Goal: Transaction & Acquisition: Book appointment/travel/reservation

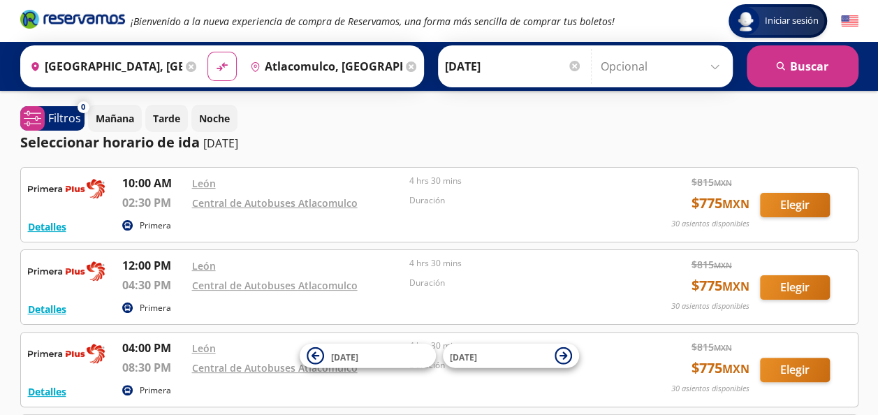
click at [406, 64] on icon at bounding box center [411, 66] width 10 height 10
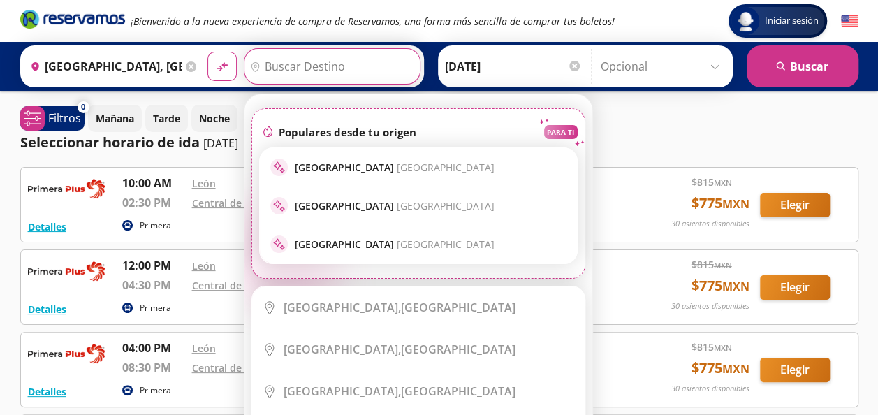
click at [339, 70] on input "Destino" at bounding box center [330, 66] width 172 height 35
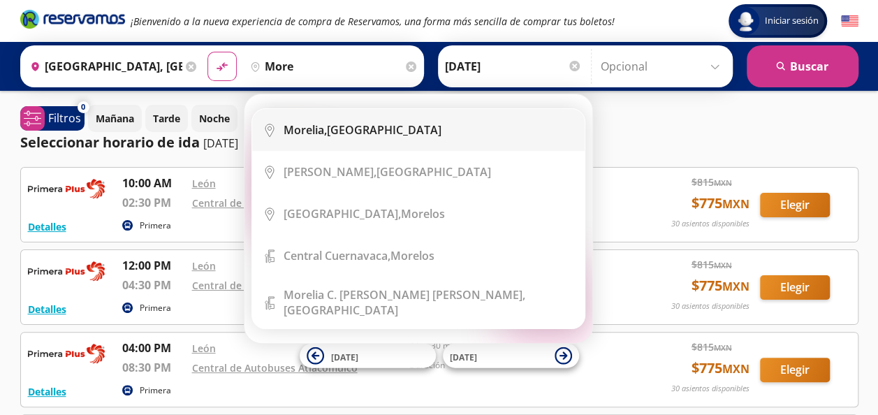
click at [344, 141] on li "City Icon [GEOGRAPHIC_DATA], [GEOGRAPHIC_DATA]" at bounding box center [418, 130] width 332 height 42
type input "[GEOGRAPHIC_DATA], [GEOGRAPHIC_DATA]"
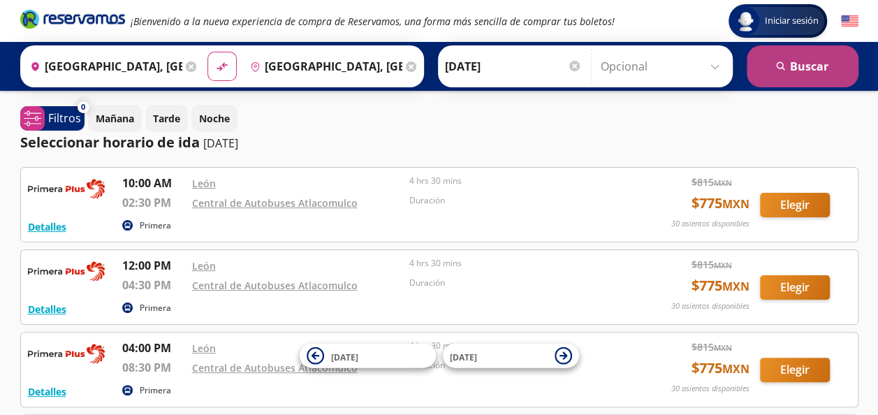
click at [801, 75] on button "search [GEOGRAPHIC_DATA]" at bounding box center [802, 66] width 112 height 42
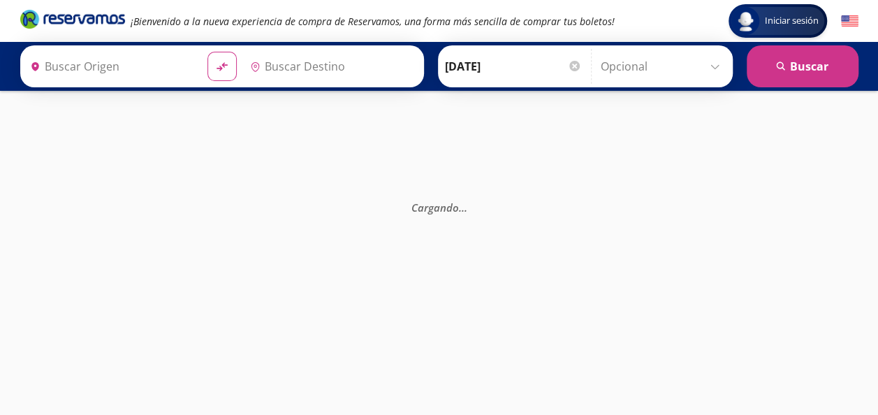
type input "[GEOGRAPHIC_DATA], [GEOGRAPHIC_DATA]"
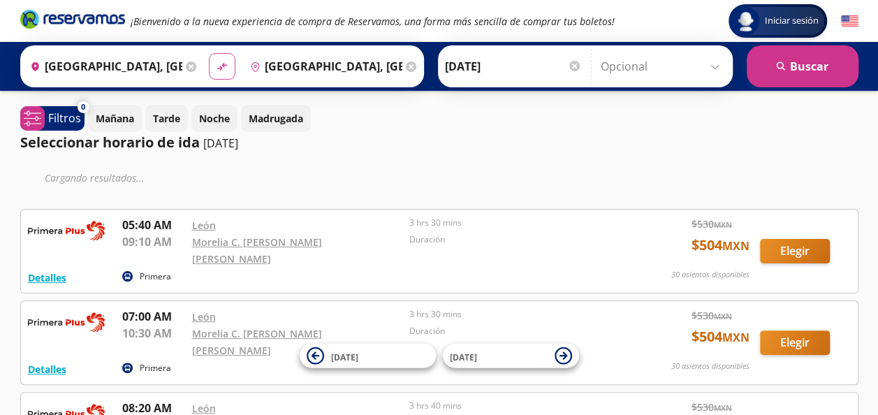
click at [222, 60] on icon "material-symbols:compare-arrows-rounded" at bounding box center [222, 66] width 13 height 13
type input "[GEOGRAPHIC_DATA], [GEOGRAPHIC_DATA]"
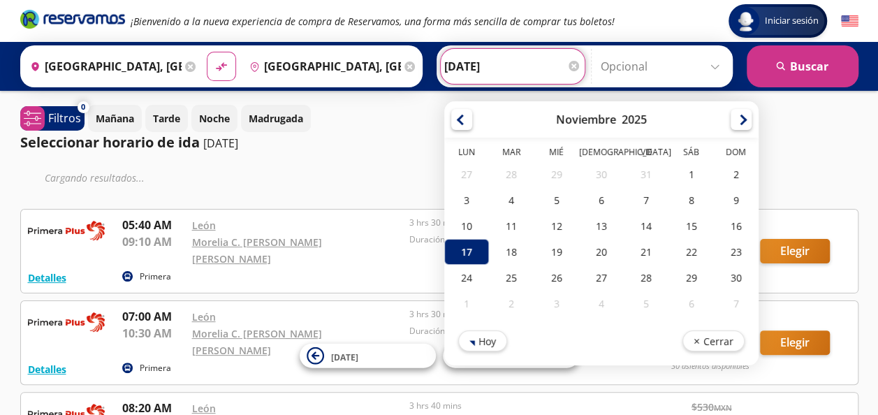
click at [539, 77] on input "[DATE]" at bounding box center [512, 66] width 137 height 35
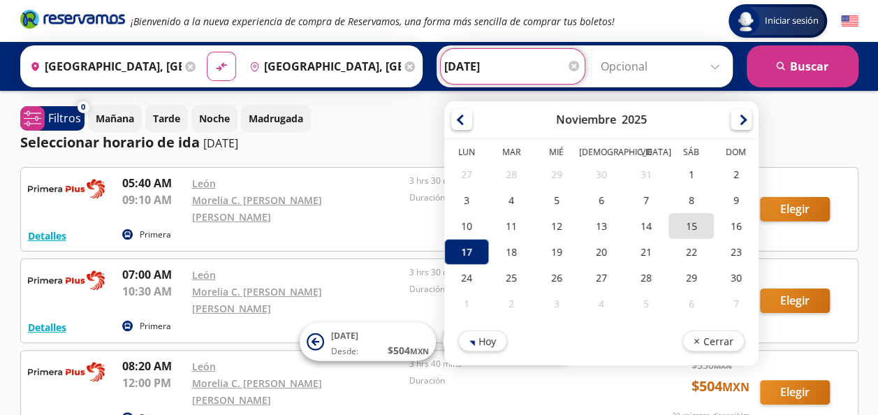
click at [673, 230] on div "15" at bounding box center [690, 226] width 45 height 26
type input "[DATE]"
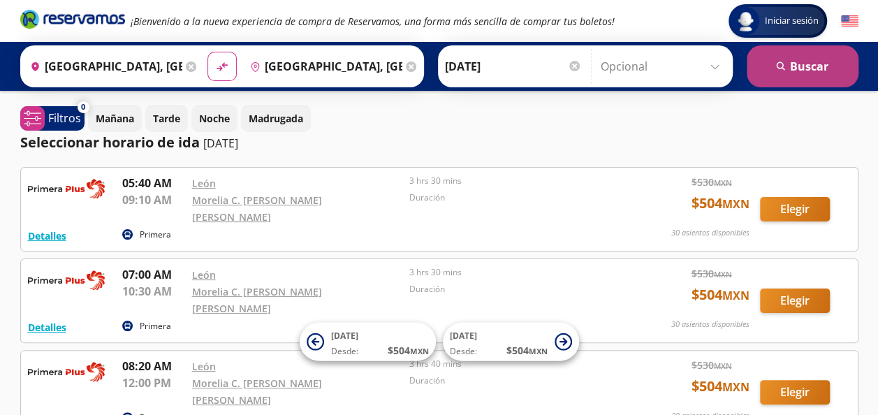
click at [801, 50] on button "search [GEOGRAPHIC_DATA]" at bounding box center [802, 66] width 112 height 42
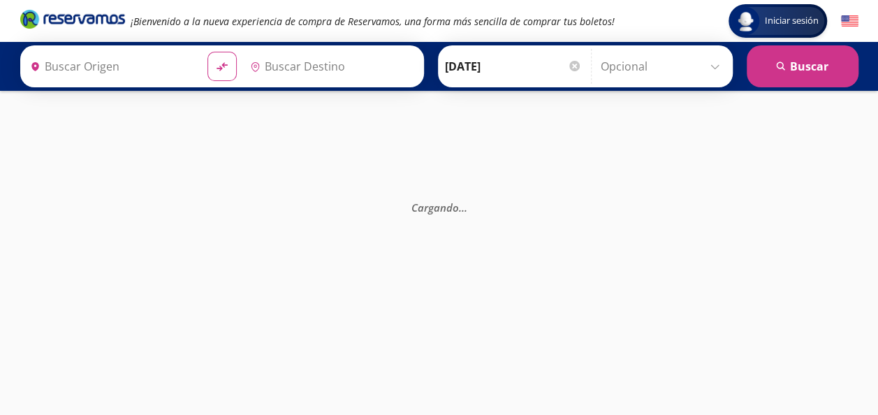
type input "[GEOGRAPHIC_DATA], [GEOGRAPHIC_DATA]"
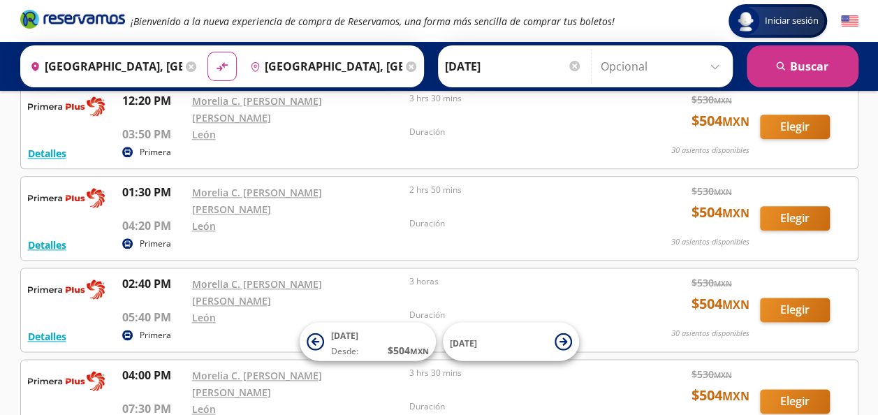
scroll to position [721, 0]
